Goal: Information Seeking & Learning: Learn about a topic

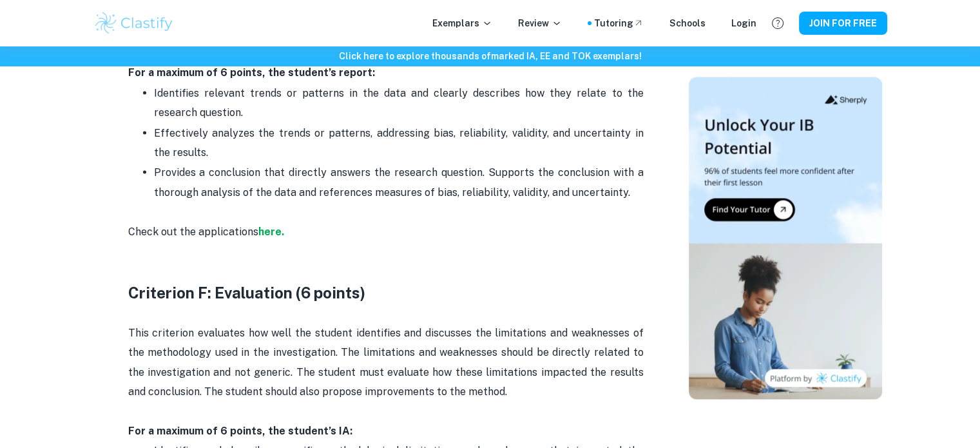
scroll to position [2572, 0]
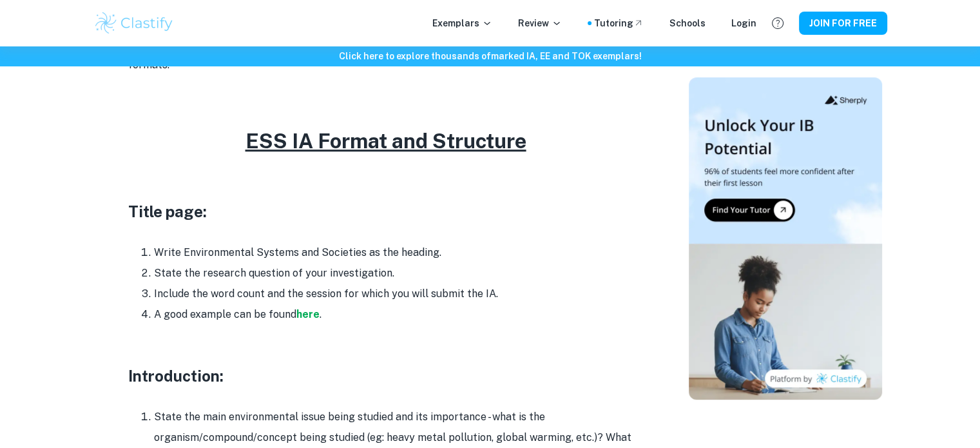
scroll to position [600, 0]
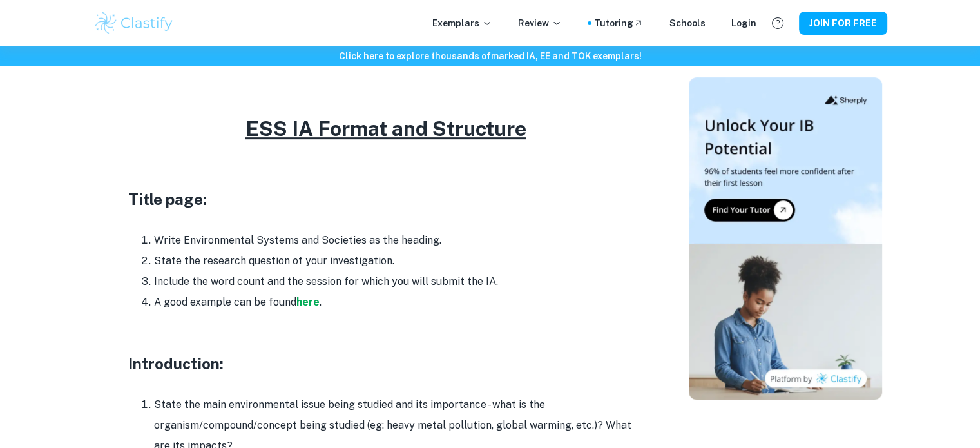
click at [475, 144] on p at bounding box center [385, 153] width 515 height 19
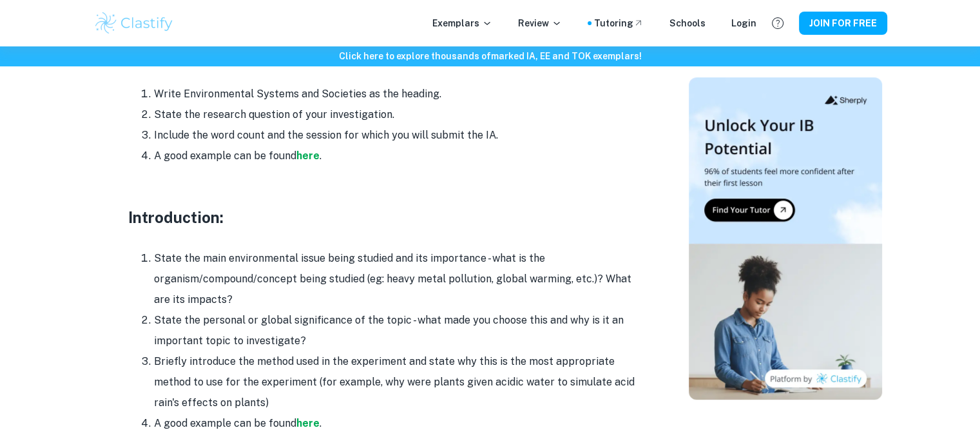
scroll to position [756, 0]
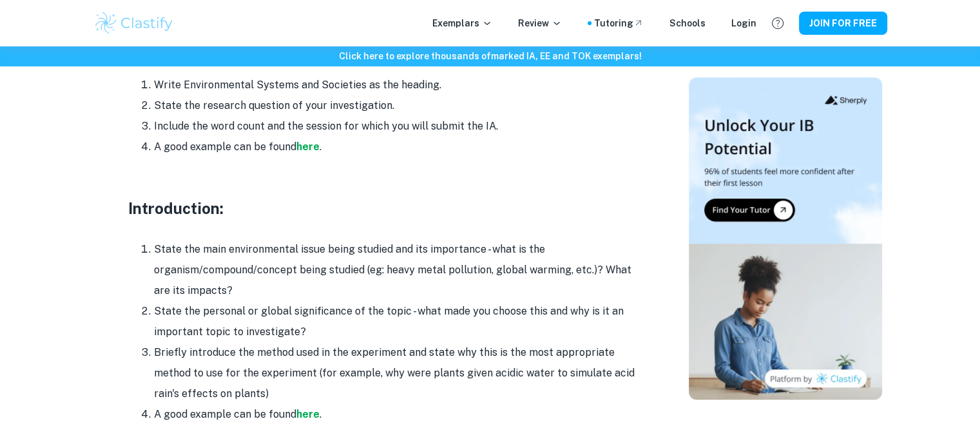
click at [492, 116] on li "Include the word count and the session for which you will submit the IA." at bounding box center [399, 126] width 490 height 21
